Goal: Task Accomplishment & Management: Manage account settings

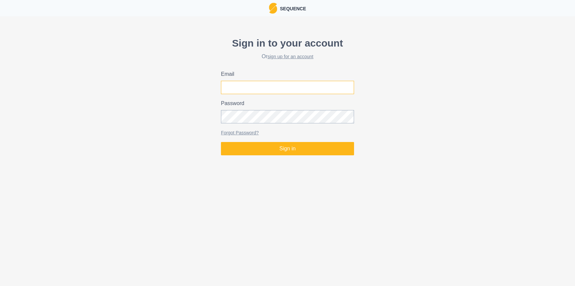
click at [248, 89] on input "Email" at bounding box center [287, 87] width 133 height 13
click at [242, 87] on input "Email" at bounding box center [287, 87] width 133 height 13
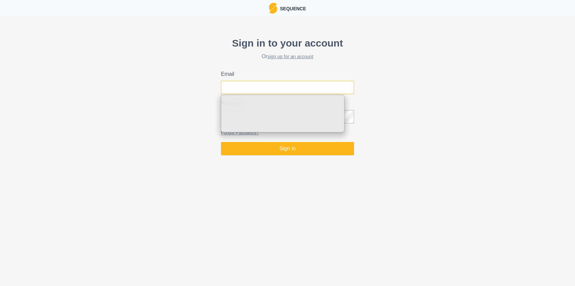
type input "[EMAIL_ADDRESS][DOMAIN_NAME]"
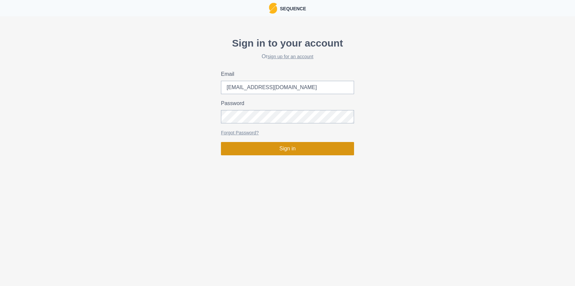
click at [292, 148] on button "Sign in" at bounding box center [287, 148] width 133 height 13
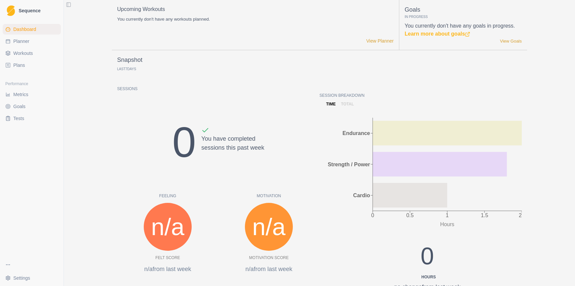
click at [15, 66] on span "Plans" at bounding box center [19, 65] width 12 height 7
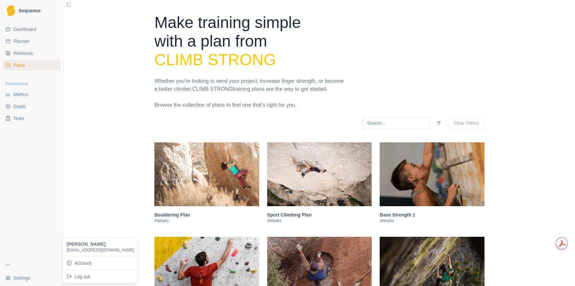
click at [16, 281] on html "Sequence Dashboard Planner Workouts Plans Performance Metrics Goals Tests Setti…" at bounding box center [287, 143] width 575 height 286
click at [85, 264] on link "Account" at bounding box center [100, 263] width 73 height 11
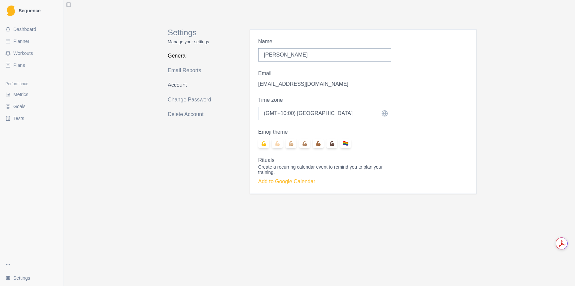
click at [182, 85] on link "Account" at bounding box center [194, 85] width 53 height 11
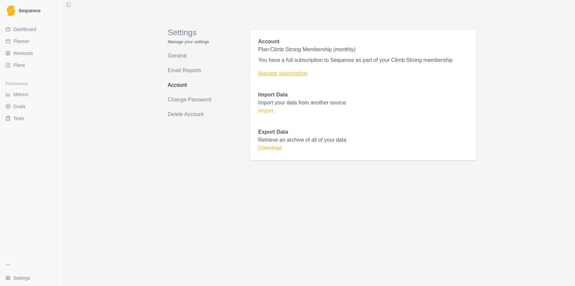
click at [289, 74] on link "Manage subscription" at bounding box center [363, 74] width 210 height 8
